Goal: Task Accomplishment & Management: Manage account settings

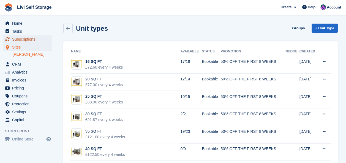
click at [16, 37] on span "Subscriptions" at bounding box center [28, 39] width 33 height 8
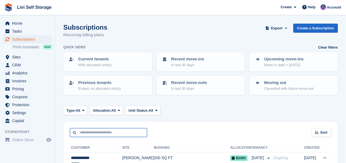
click at [88, 131] on input "text" at bounding box center [108, 133] width 77 height 9
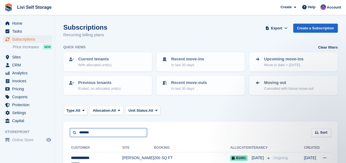
type input "*******"
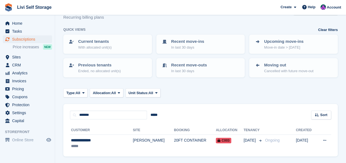
scroll to position [34, 0]
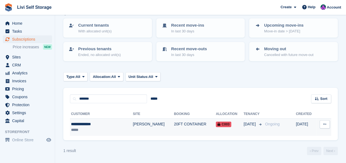
click at [327, 126] on button at bounding box center [324, 125] width 10 height 8
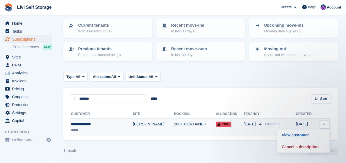
scroll to position [0, 0]
click at [289, 135] on p "View customer" at bounding box center [303, 135] width 48 height 7
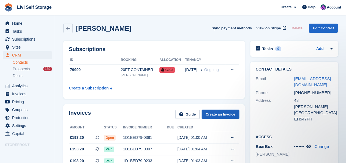
click at [215, 115] on link "Create an Invoice" at bounding box center [220, 114] width 37 height 9
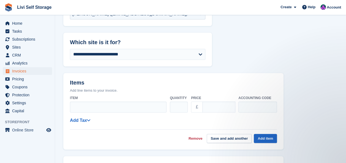
scroll to position [165, 0]
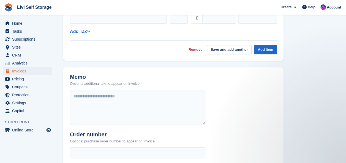
click at [196, 49] on link "Remove" at bounding box center [195, 50] width 14 height 6
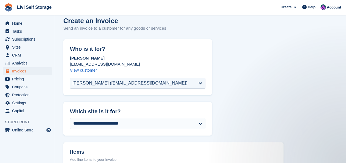
scroll to position [0, 0]
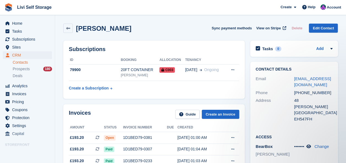
drag, startPoint x: 137, startPoint y: 137, endPoint x: 245, endPoint y: 138, distance: 107.6
click at [245, 138] on div "Invoices Guide Create an Invoice Amount Status Invoice number Due Created £193.…" at bounding box center [154, 158] width 187 height 112
drag, startPoint x: 230, startPoint y: 139, endPoint x: 205, endPoint y: 90, distance: 55.1
click at [205, 90] on table "ID Booking Allocation Tenancy 79900 20FT CONTAINER Livingston C003 01 Apr Ongoi…" at bounding box center [154, 75] width 170 height 38
click at [247, 28] on button "Sync payment methods" at bounding box center [232, 28] width 40 height 9
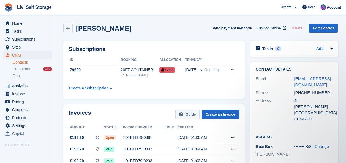
click at [185, 113] on link "Guide" at bounding box center [187, 114] width 24 height 9
click at [115, 138] on span "Open" at bounding box center [110, 138] width 12 height 6
click at [231, 136] on icon at bounding box center [232, 138] width 3 height 4
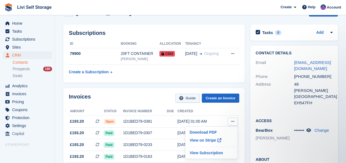
scroll to position [55, 0]
